Goal: Task Accomplishment & Management: Manage account settings

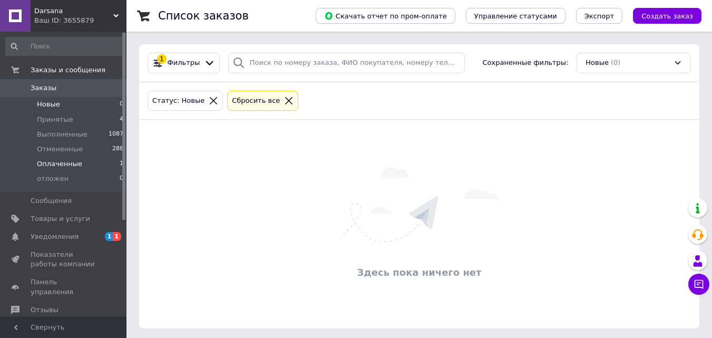
click at [54, 156] on li "Оплаченные 1" at bounding box center [65, 163] width 130 height 15
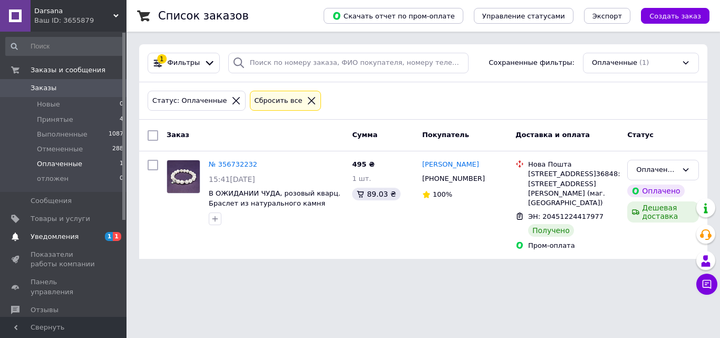
click at [70, 238] on span "Уведомления" at bounding box center [55, 236] width 48 height 9
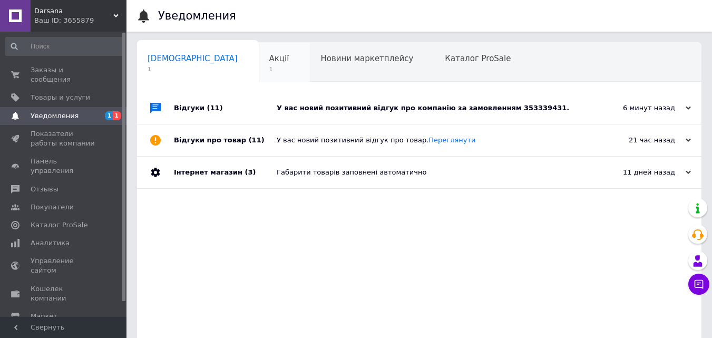
click at [269, 60] on span "Акції" at bounding box center [279, 58] width 20 height 9
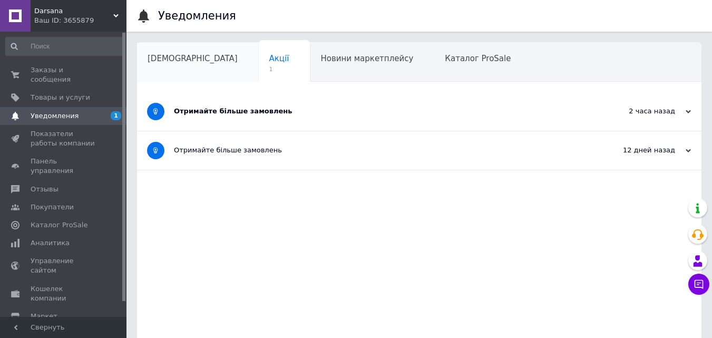
click at [174, 62] on span "[DEMOGRAPHIC_DATA]" at bounding box center [193, 58] width 90 height 9
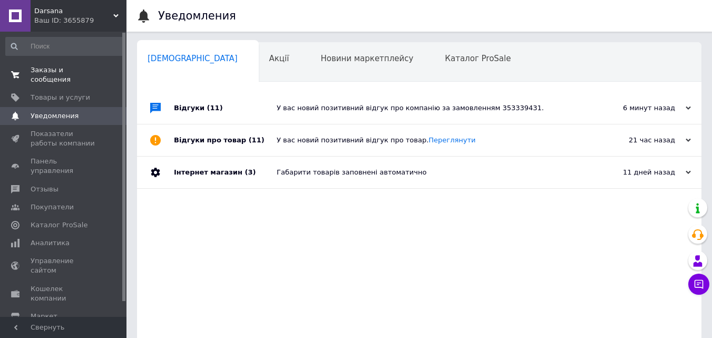
click at [61, 70] on span "Заказы и сообщения" at bounding box center [64, 74] width 67 height 19
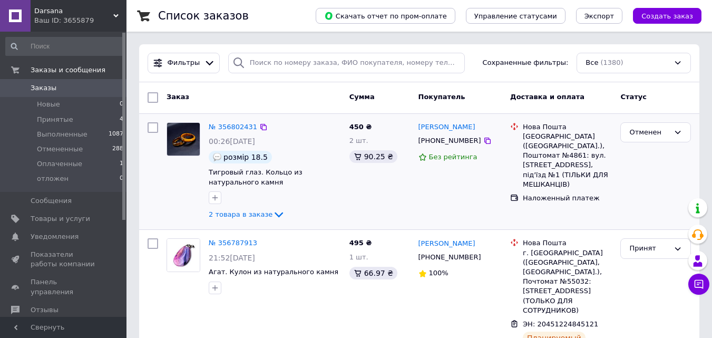
click at [651, 187] on div "Отменен" at bounding box center [655, 171] width 79 height 107
click at [46, 199] on span "Сообщения" at bounding box center [51, 200] width 41 height 9
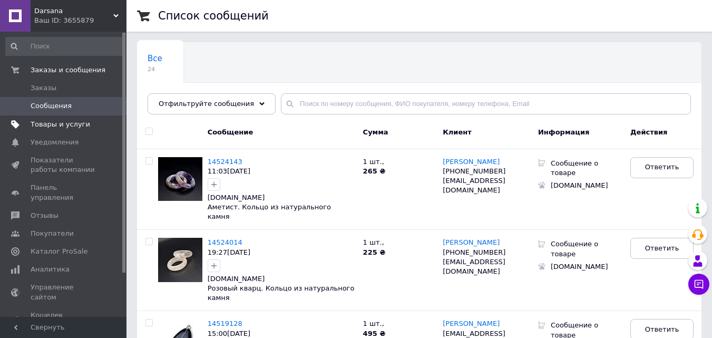
click at [64, 130] on link "Товары и услуги" at bounding box center [65, 124] width 130 height 18
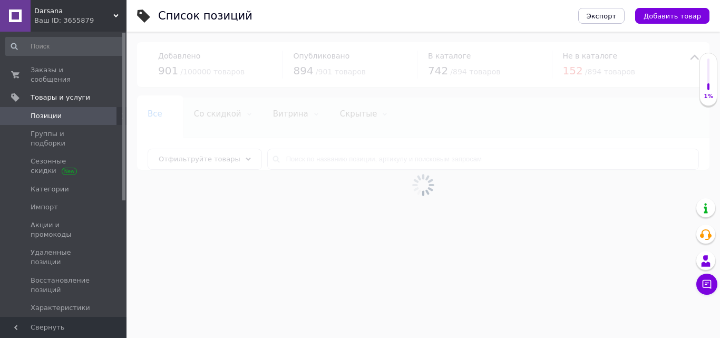
click at [307, 161] on div at bounding box center [422, 185] width 593 height 306
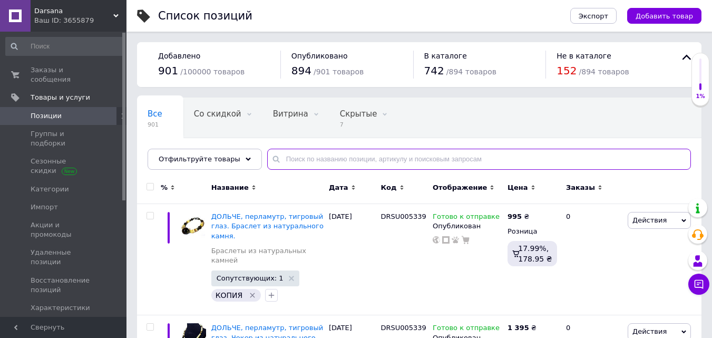
click at [305, 161] on input "text" at bounding box center [479, 159] width 424 height 21
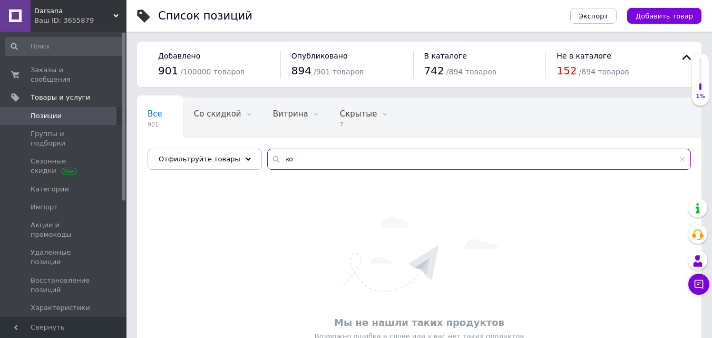
type input "к"
